Goal: Task Accomplishment & Management: Complete application form

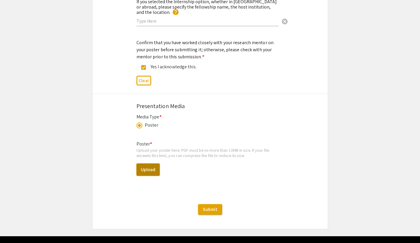
click at [150, 167] on button "Upload" at bounding box center [147, 169] width 23 height 12
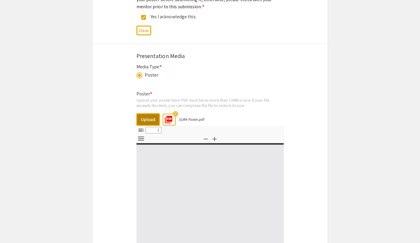
select select "custom"
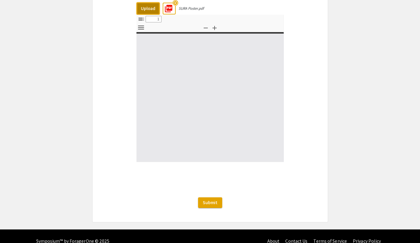
type input "0"
select select "custom"
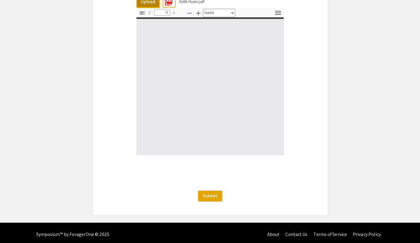
type input "1"
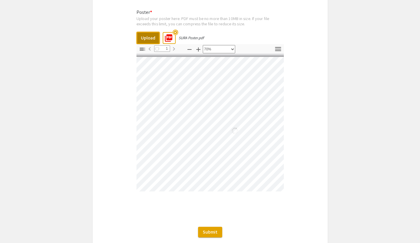
scroll to position [34, 72]
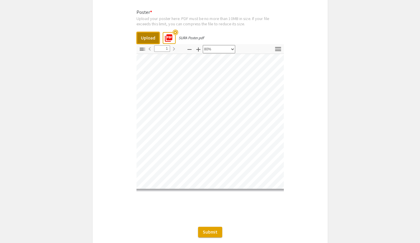
select select "1"
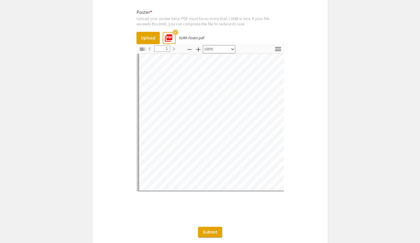
scroll to position [77, 0]
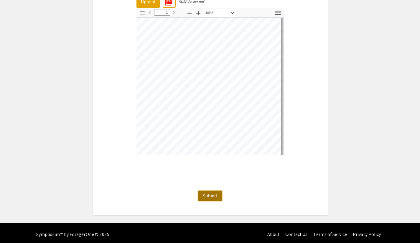
click at [217, 195] on span "Submit" at bounding box center [210, 196] width 15 height 6
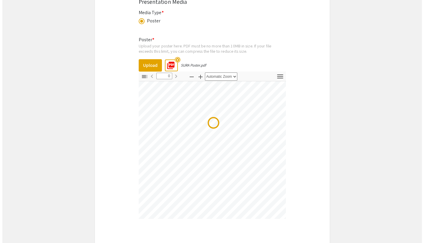
scroll to position [0, 0]
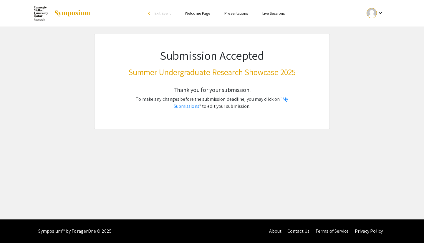
click at [378, 79] on app-submissions "Submission Accepted Summer Undergraduate Research Showcase 2025 Thank you for y…" at bounding box center [212, 81] width 424 height 95
click at [287, 99] on link "My Submissions" at bounding box center [231, 102] width 115 height 13
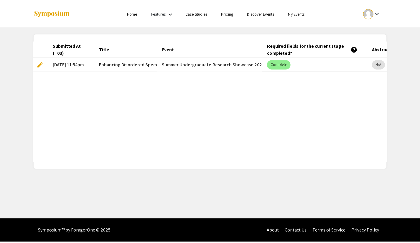
scroll to position [0, 6]
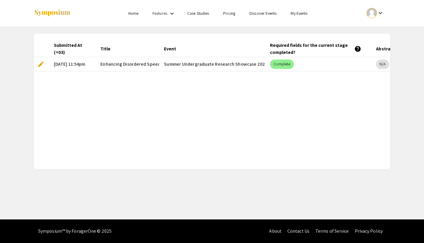
click at [43, 64] on span "edit" at bounding box center [40, 64] width 7 height 7
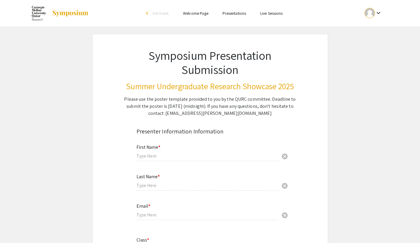
type input "[PERSON_NAME]"
type input "[EMAIL_ADDRESS][DOMAIN_NAME]"
radio input "true"
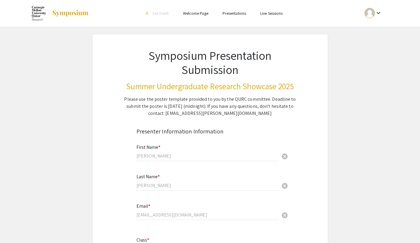
type input "[PERSON_NAME]-Flushing"
radio input "true"
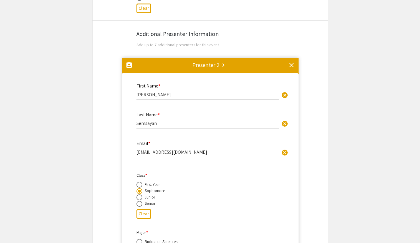
type input "0"
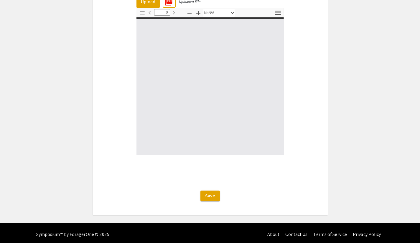
select select "auto"
type input "1"
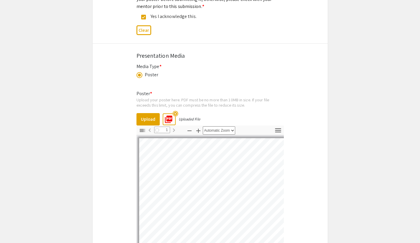
scroll to position [1338, 0]
select select "1"
click at [176, 111] on mat-icon "highlight_off" at bounding box center [175, 114] width 6 height 6
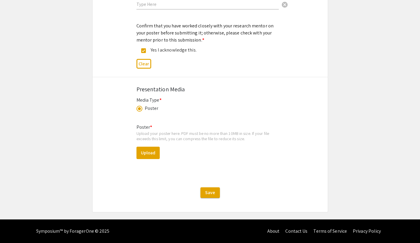
scroll to position [1301, 0]
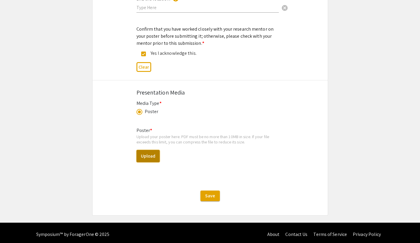
click at [151, 152] on button "Upload" at bounding box center [147, 156] width 23 height 12
select select "custom"
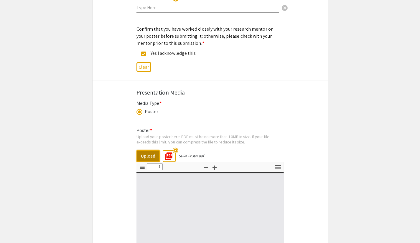
type input "0"
select select "auto"
type input "1"
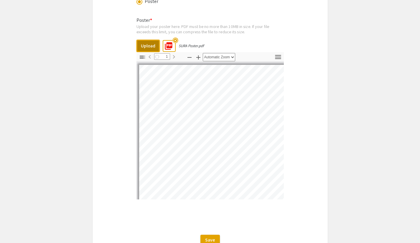
scroll to position [1412, 0]
select select "auto"
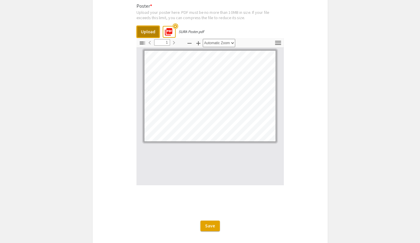
scroll to position [1426, 0]
click at [213, 222] on span "Save" at bounding box center [210, 225] width 10 height 6
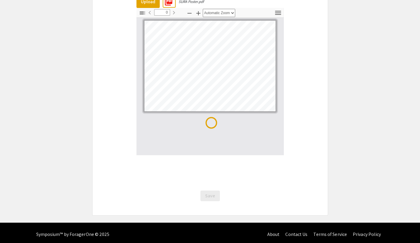
scroll to position [0, 0]
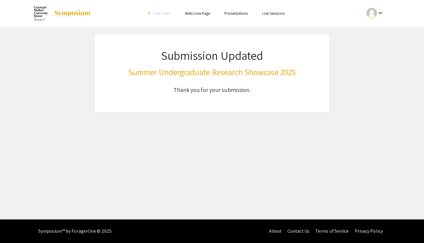
click at [239, 13] on link "Presentations" at bounding box center [236, 13] width 24 height 5
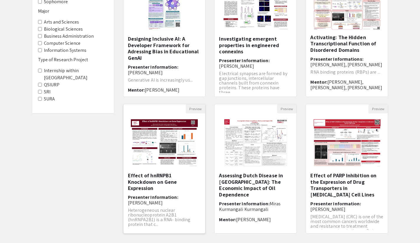
scroll to position [148, 0]
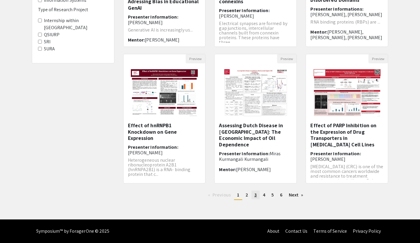
click at [251, 196] on link "page 3" at bounding box center [255, 194] width 8 height 9
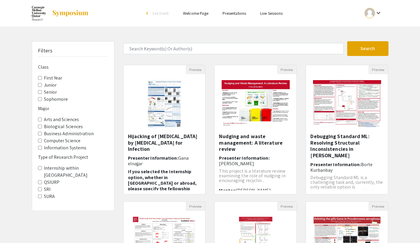
scroll to position [113, 0]
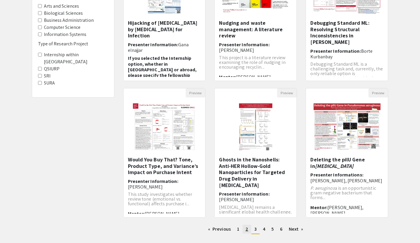
click at [243, 230] on link "page 2" at bounding box center [246, 229] width 9 height 9
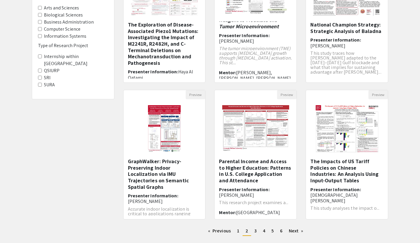
scroll to position [148, 0]
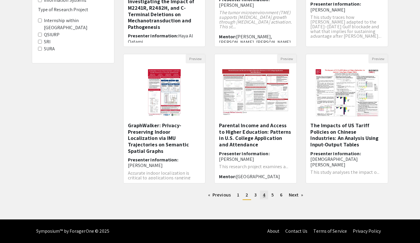
click at [265, 196] on span "4" at bounding box center [264, 195] width 2 height 6
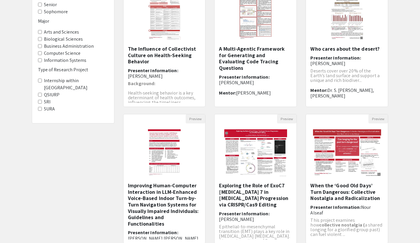
scroll to position [148, 0]
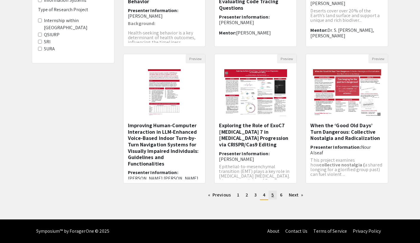
click at [270, 196] on link "page 5" at bounding box center [272, 194] width 8 height 9
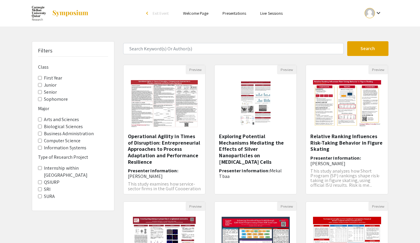
scroll to position [148, 0]
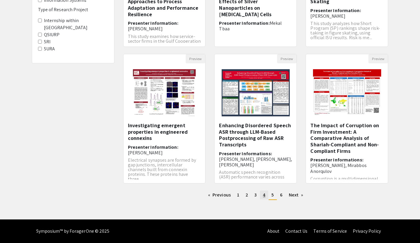
click at [263, 196] on span "4" at bounding box center [264, 195] width 2 height 6
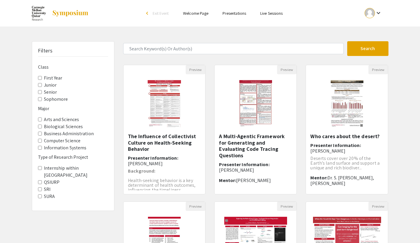
scroll to position [148, 0]
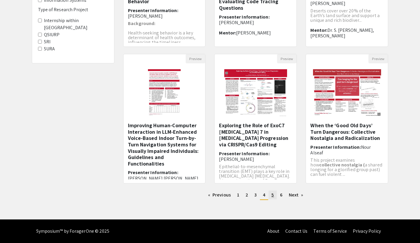
click at [271, 196] on span "5" at bounding box center [272, 195] width 2 height 6
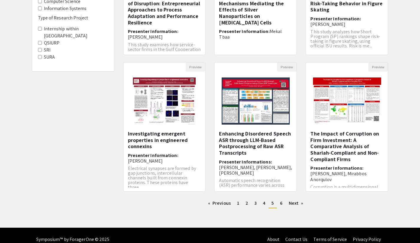
scroll to position [140, 0]
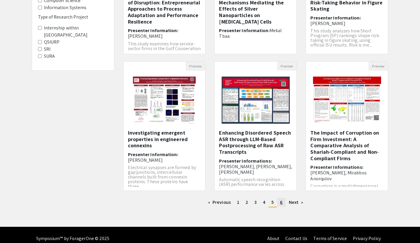
click at [280, 201] on span "6" at bounding box center [281, 202] width 2 height 6
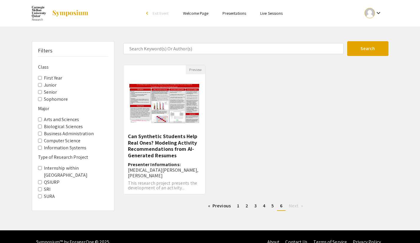
click at [370, 11] on div at bounding box center [369, 13] width 10 height 10
click at [376, 41] on button "My Submissions" at bounding box center [376, 43] width 36 height 14
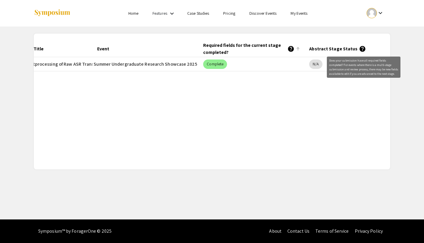
scroll to position [0, 74]
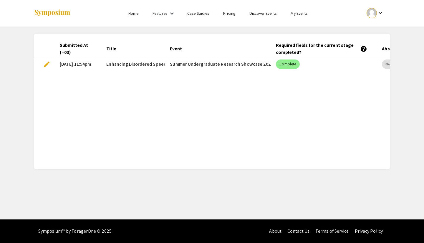
click at [299, 12] on link "My Events" at bounding box center [299, 13] width 17 height 5
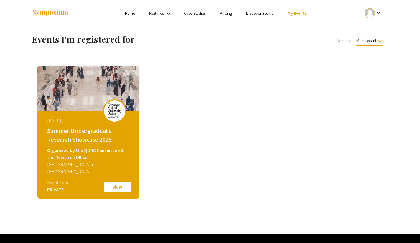
click at [69, 124] on div "August 28, 2025" at bounding box center [89, 120] width 84 height 7
click at [110, 183] on button "View" at bounding box center [117, 187] width 29 height 12
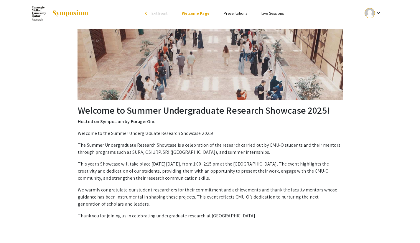
click at [238, 14] on link "Presentations" at bounding box center [235, 13] width 24 height 5
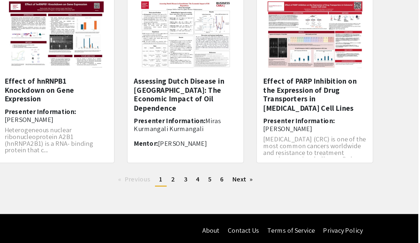
scroll to position [145, 0]
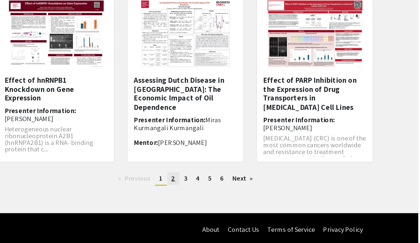
click at [250, 198] on link "page 2" at bounding box center [246, 197] width 9 height 9
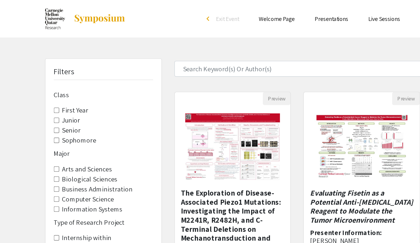
click at [58, 140] on label "Computer Science" at bounding box center [62, 140] width 37 height 7
click at [42, 140] on Science "Computer Science" at bounding box center [40, 141] width 4 height 4
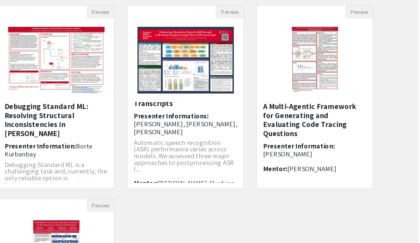
scroll to position [61, 0]
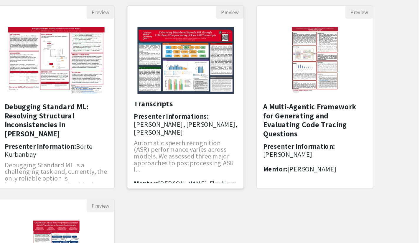
click at [267, 55] on img at bounding box center [256, 42] width 80 height 59
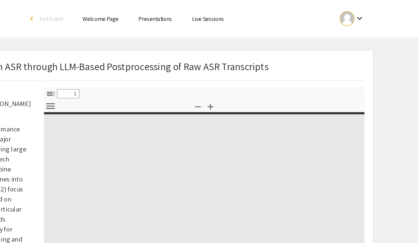
select select "custom"
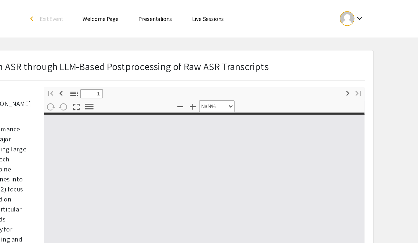
type input "0"
select select "custom"
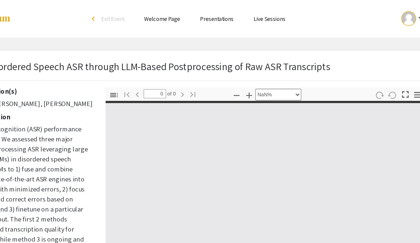
type input "1"
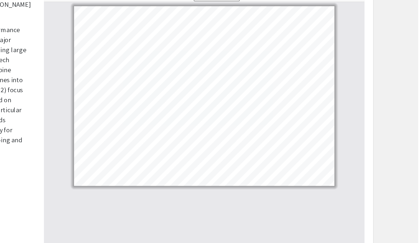
scroll to position [41, 0]
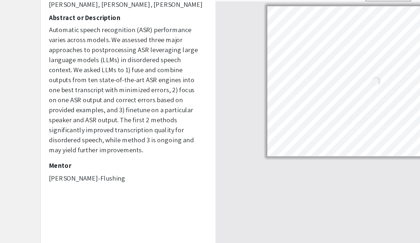
select select "custom"
